Goal: Navigation & Orientation: Find specific page/section

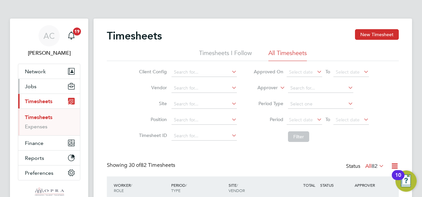
click at [70, 85] on icon "Main navigation" at bounding box center [71, 84] width 6 height 3
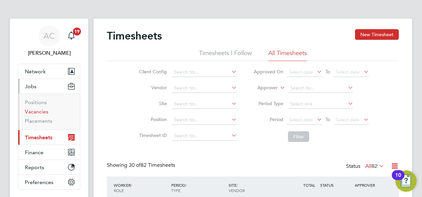
click at [41, 111] on link "Vacancies" at bounding box center [37, 112] width 24 height 6
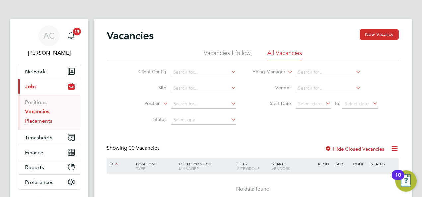
click at [41, 119] on link "Placements" at bounding box center [39, 121] width 28 height 6
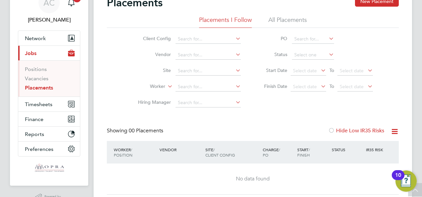
click at [291, 21] on li "All Placements" at bounding box center [288, 22] width 39 height 12
click at [39, 70] on link "Positions" at bounding box center [36, 69] width 22 height 6
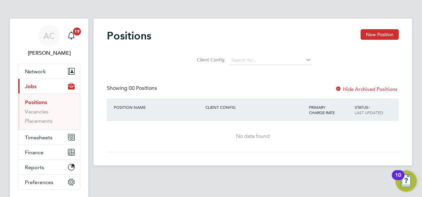
click at [340, 90] on div at bounding box center [338, 89] width 7 height 7
click at [39, 122] on link "Placements" at bounding box center [39, 121] width 28 height 6
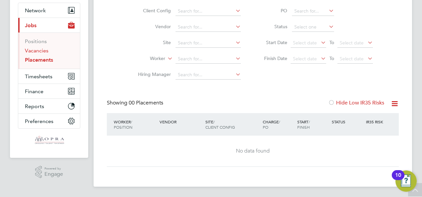
click at [45, 50] on link "Vacancies" at bounding box center [37, 50] width 24 height 6
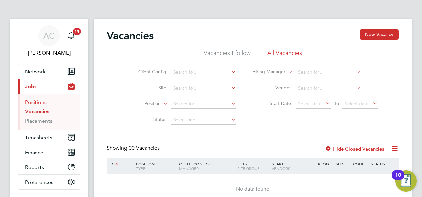
click at [39, 103] on link "Positions" at bounding box center [36, 102] width 22 height 6
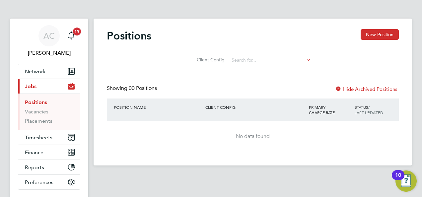
click at [362, 88] on label "Hide Archived Positions" at bounding box center [366, 89] width 62 height 6
click at [36, 112] on link "Vacancies" at bounding box center [37, 112] width 24 height 6
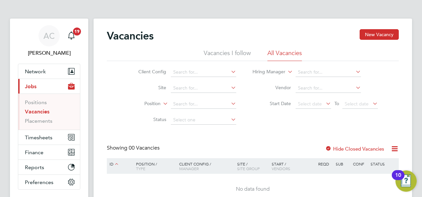
click at [331, 148] on div at bounding box center [328, 149] width 7 height 7
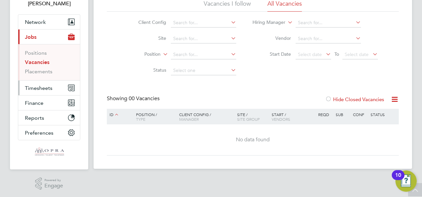
click at [33, 92] on button "Timesheets" at bounding box center [49, 88] width 62 height 15
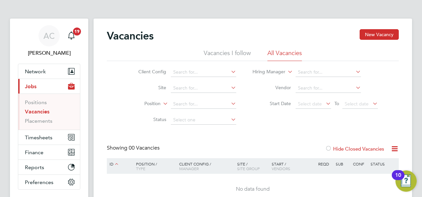
click at [330, 148] on div at bounding box center [328, 149] width 7 height 7
click at [282, 56] on li "All Vacancies" at bounding box center [285, 55] width 35 height 12
click at [36, 139] on span "Timesheets" at bounding box center [39, 137] width 28 height 6
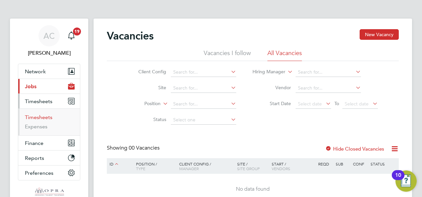
click at [35, 119] on link "Timesheets" at bounding box center [39, 117] width 28 height 6
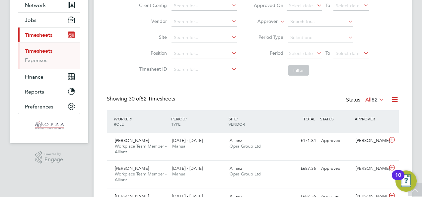
click at [378, 98] on icon at bounding box center [378, 99] width 0 height 9
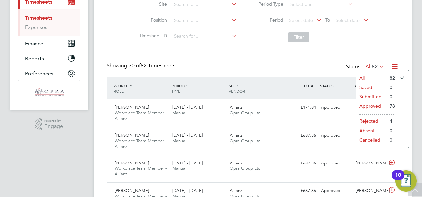
click at [367, 120] on li "Rejected" at bounding box center [371, 121] width 31 height 9
